Goal: Check status: Check status

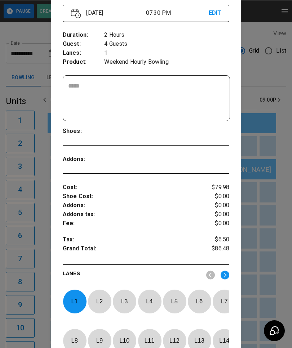
scroll to position [104, 0]
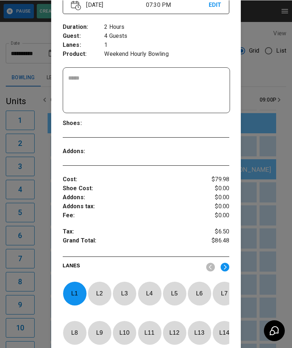
click at [257, 100] on div at bounding box center [146, 174] width 292 height 348
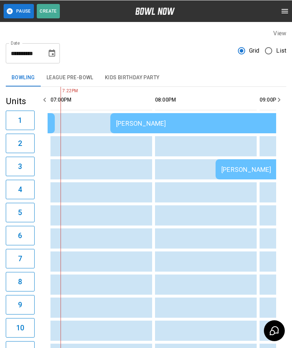
click at [181, 119] on td "[PERSON_NAME]" at bounding box center [213, 123] width 207 height 20
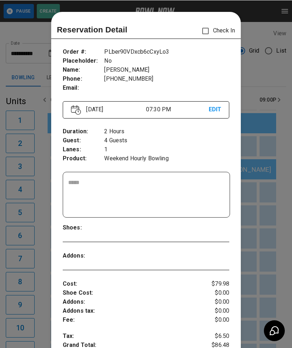
scroll to position [12, 0]
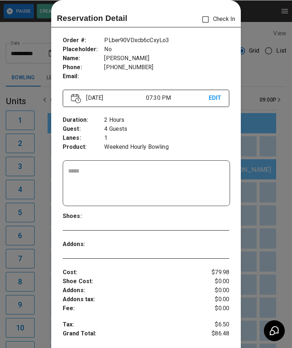
click at [267, 68] on div at bounding box center [146, 174] width 292 height 348
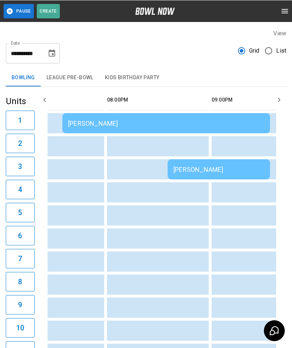
scroll to position [0, 0]
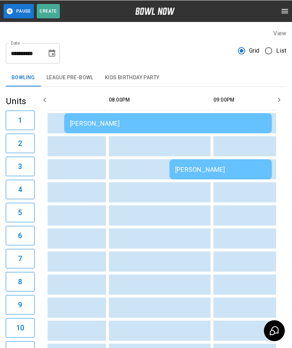
click at [178, 166] on div "[PERSON_NAME]" at bounding box center [220, 169] width 91 height 8
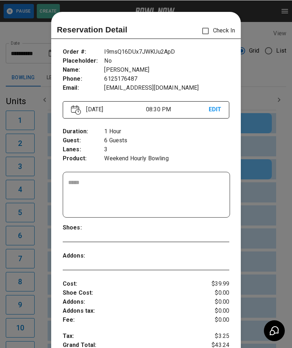
scroll to position [12, 0]
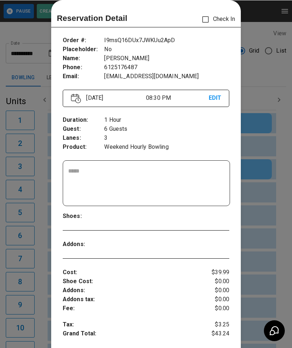
click at [275, 112] on div at bounding box center [146, 174] width 292 height 348
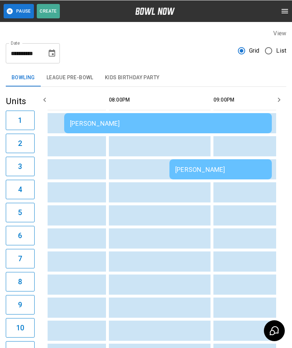
click at [104, 121] on div "[PERSON_NAME]" at bounding box center [168, 123] width 196 height 8
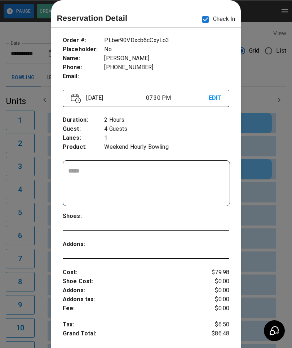
click at [269, 70] on div at bounding box center [146, 174] width 292 height 348
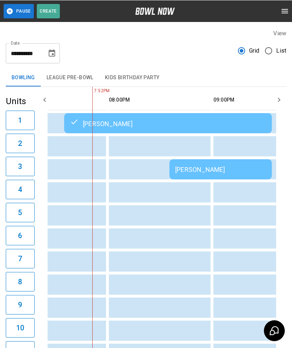
click at [207, 166] on div "[PERSON_NAME]" at bounding box center [220, 169] width 91 height 8
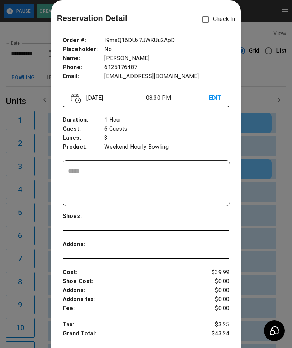
click at [250, 156] on div at bounding box center [146, 174] width 292 height 348
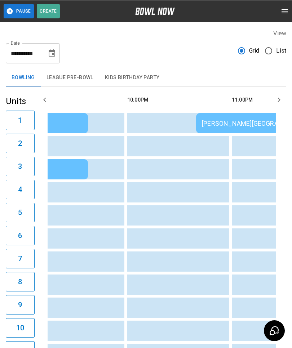
scroll to position [0, 1200]
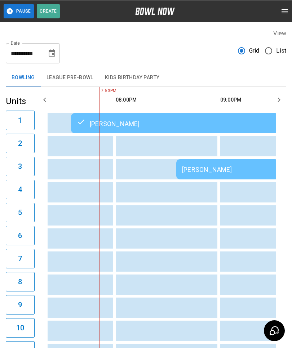
click at [199, 164] on td "[PERSON_NAME]" at bounding box center [227, 169] width 102 height 20
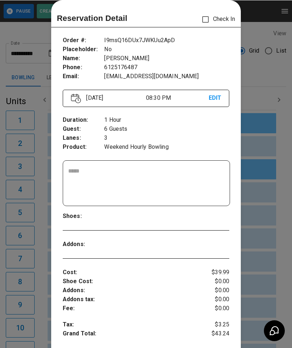
click at [236, 79] on div "Order # : Placeholder : Name : Phone : Email : I9msQ16DUx7JWKUu2ApD No [PERSON_…" at bounding box center [146, 243] width 190 height 427
click at [24, 86] on div at bounding box center [146, 174] width 292 height 348
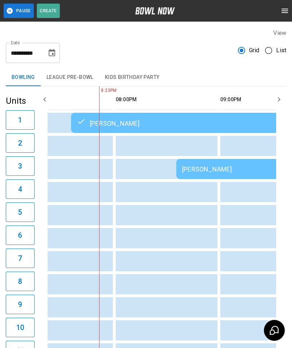
scroll to position [6, 0]
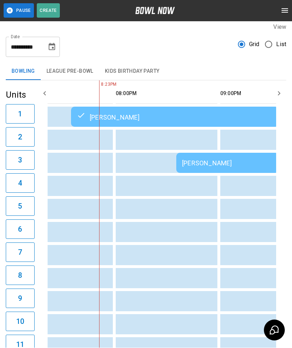
click at [207, 167] on div "[PERSON_NAME]" at bounding box center [227, 164] width 91 height 8
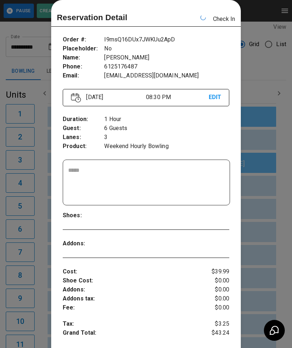
scroll to position [0, 1149]
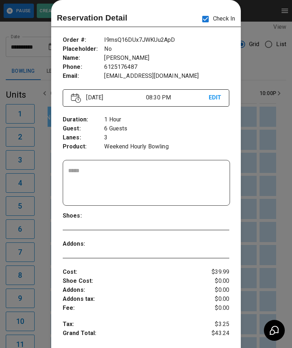
click at [265, 60] on div at bounding box center [146, 174] width 292 height 348
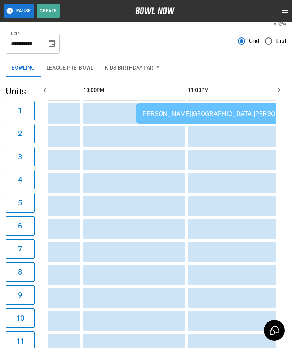
scroll to position [0, 1379]
